Goal: Communication & Community: Ask a question

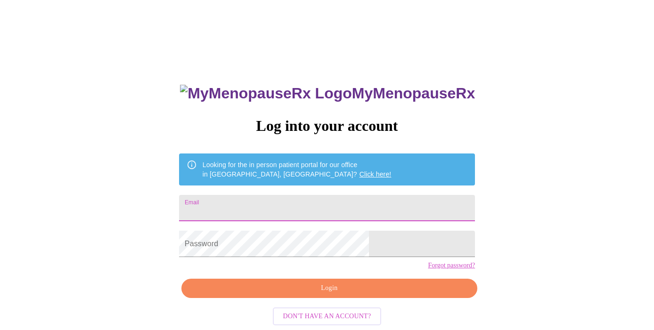
click at [340, 206] on input "Email" at bounding box center [327, 208] width 296 height 26
type input "[EMAIL_ADDRESS][PERSON_NAME][DOMAIN_NAME]"
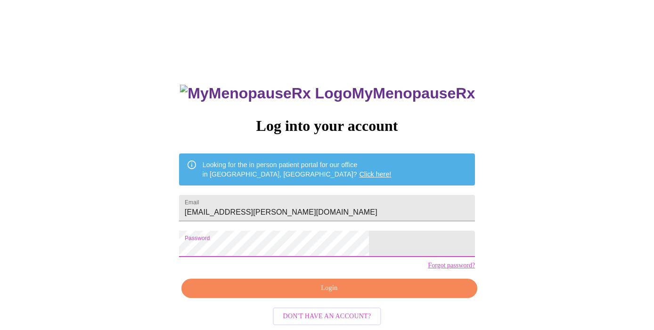
click at [521, 247] on div "MyMenopauseRx Log into your account Looking for the in person patient portal fo…" at bounding box center [327, 202] width 647 height 396
click at [395, 295] on span "Login" at bounding box center [329, 289] width 274 height 12
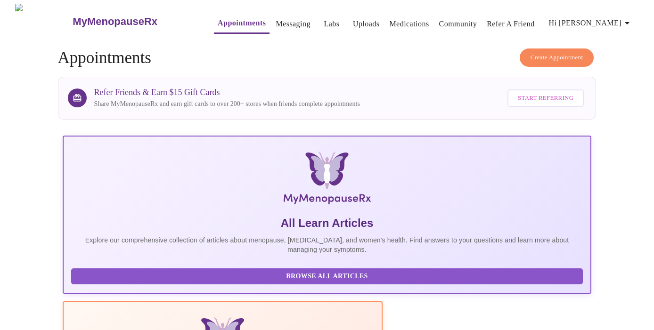
click at [276, 20] on link "Messaging" at bounding box center [293, 23] width 34 height 13
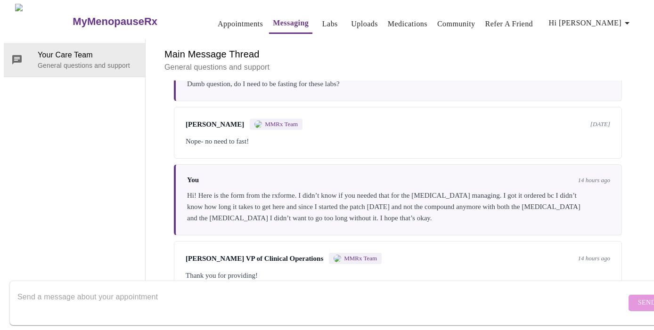
scroll to position [1846, 0]
drag, startPoint x: 464, startPoint y: 282, endPoint x: 456, endPoint y: 274, distance: 11.0
click at [464, 288] on textarea "Send a message about your appointment" at bounding box center [321, 303] width 609 height 30
type textarea "d"
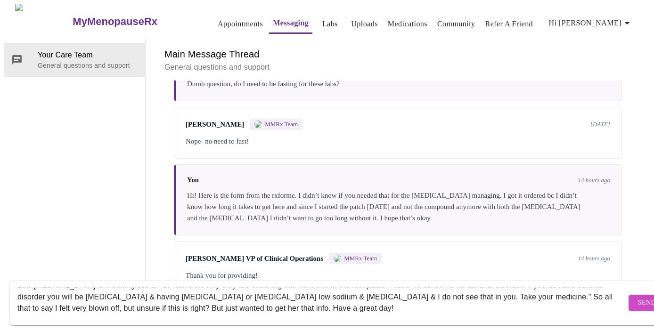
scroll to position [34, 0]
type textarea "[PERSON_NAME] asked me to follow up with my [MEDICAL_DATA] because she was conc…"
click at [638, 297] on span "Send" at bounding box center [647, 303] width 18 height 12
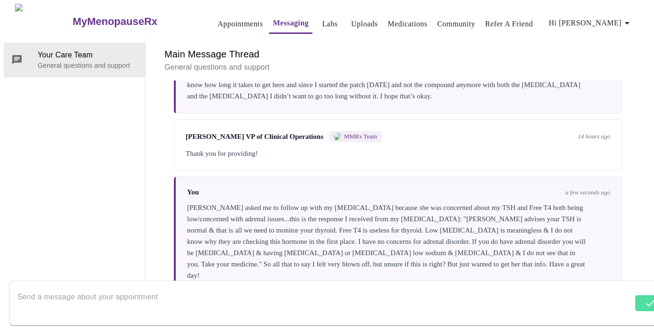
scroll to position [1971, 0]
